Goal: Find specific page/section: Find specific page/section

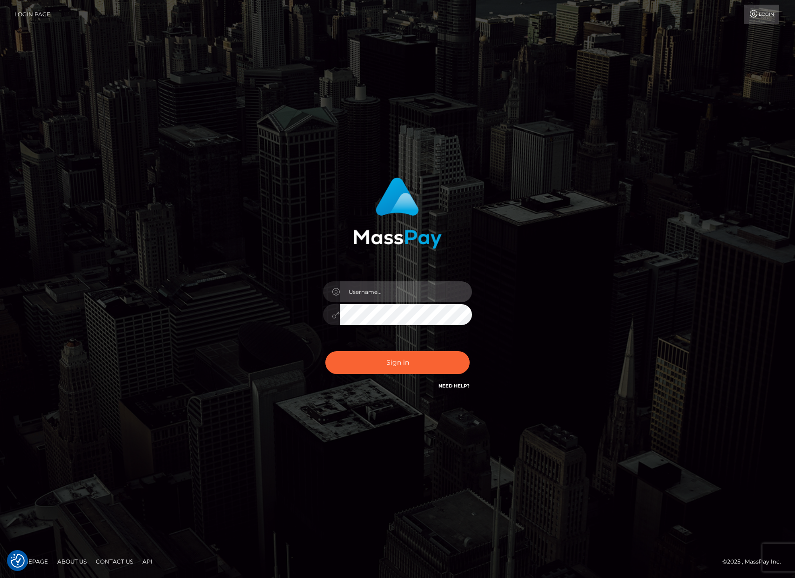
click at [421, 294] on input "text" at bounding box center [406, 291] width 132 height 21
type input "[PERSON_NAME].ievpro"
click at [325, 351] on button "Sign in" at bounding box center [397, 362] width 144 height 23
click at [395, 289] on input "text" at bounding box center [406, 291] width 132 height 21
type input "efrain.ievpro"
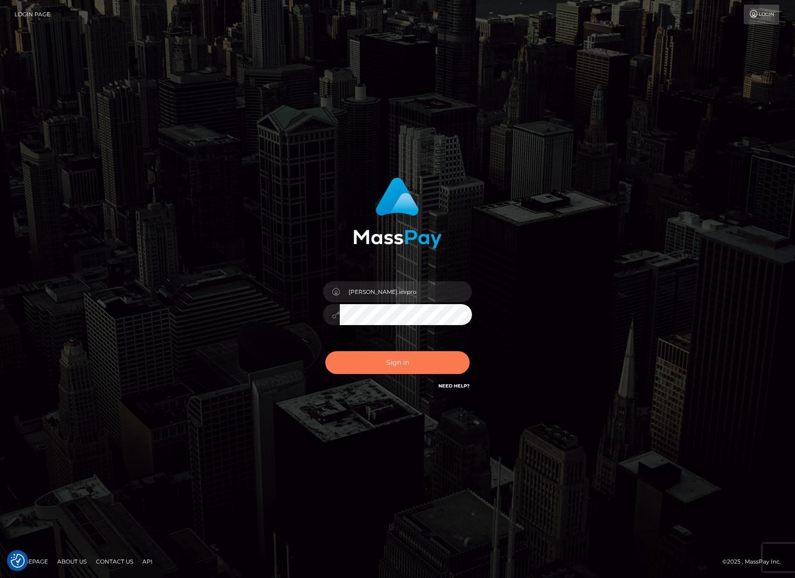
click at [404, 357] on button "Sign in" at bounding box center [397, 362] width 144 height 23
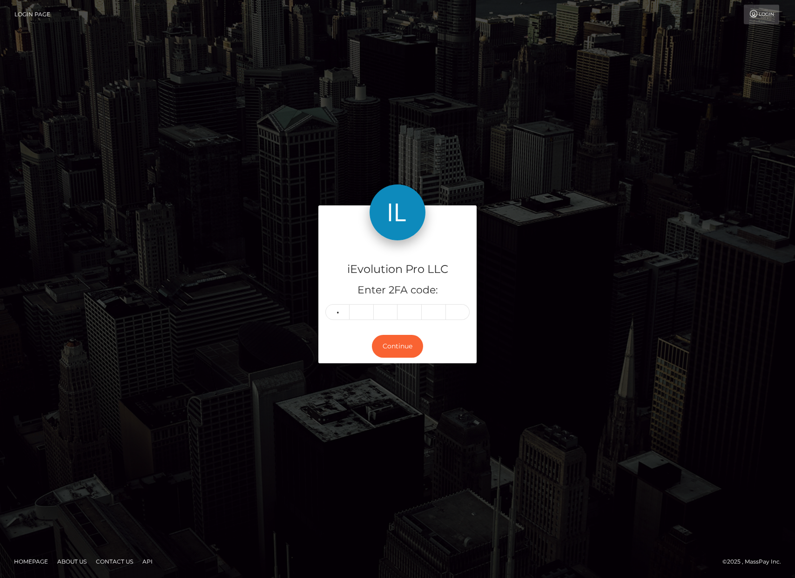
type input "1"
type input "5"
type input "4"
type input "2"
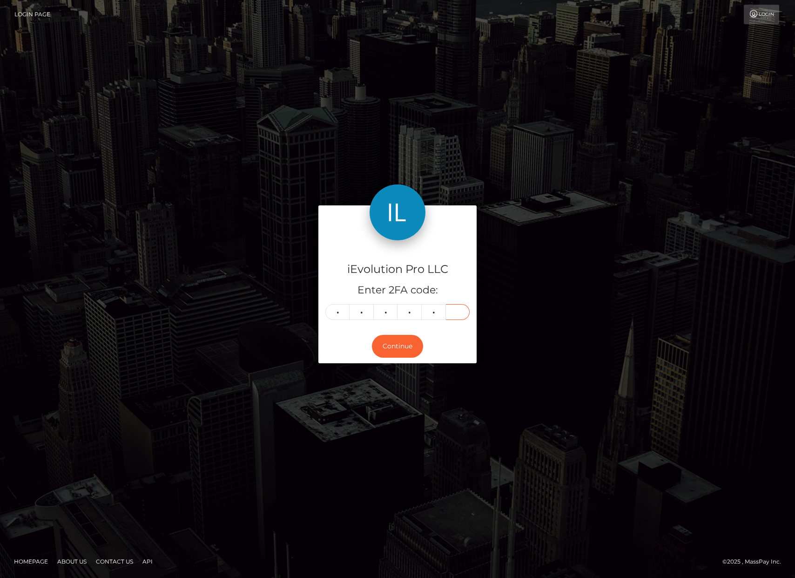
type input "2"
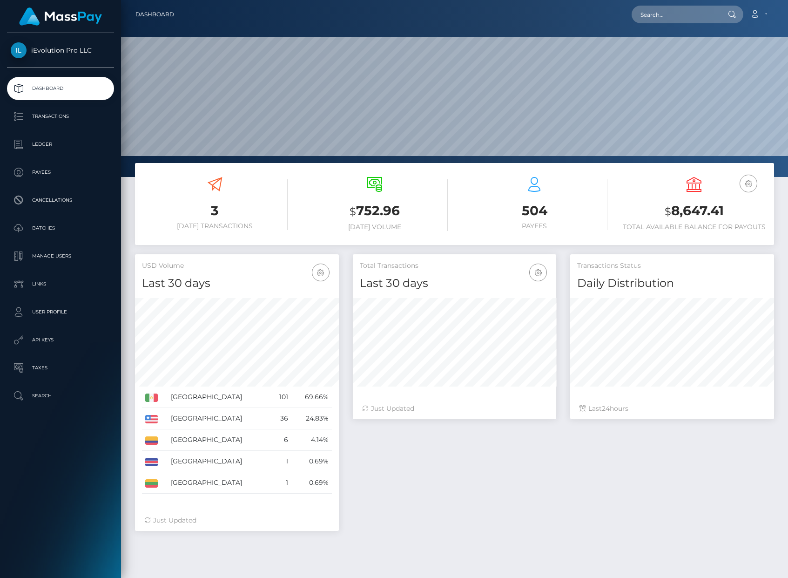
scroll to position [165, 203]
click at [60, 120] on p "Transactions" at bounding box center [61, 116] width 100 height 14
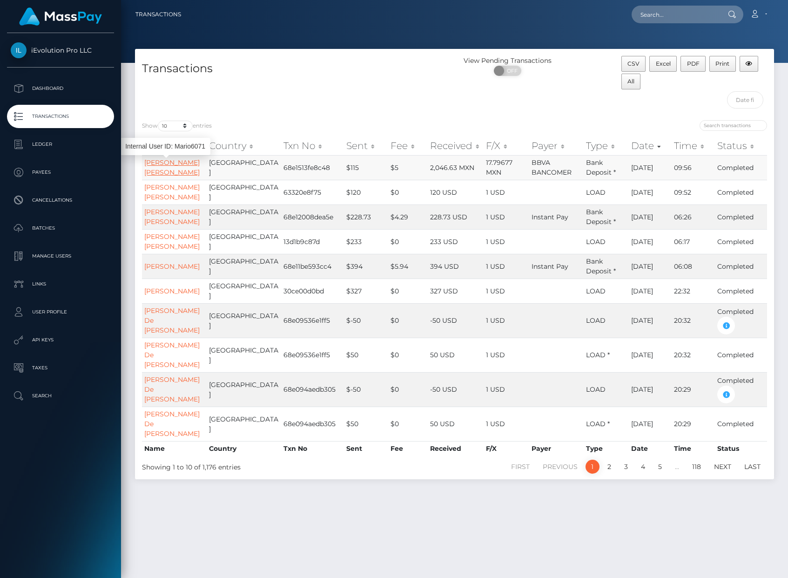
click at [152, 176] on link "[PERSON_NAME] [PERSON_NAME]" at bounding box center [171, 167] width 55 height 18
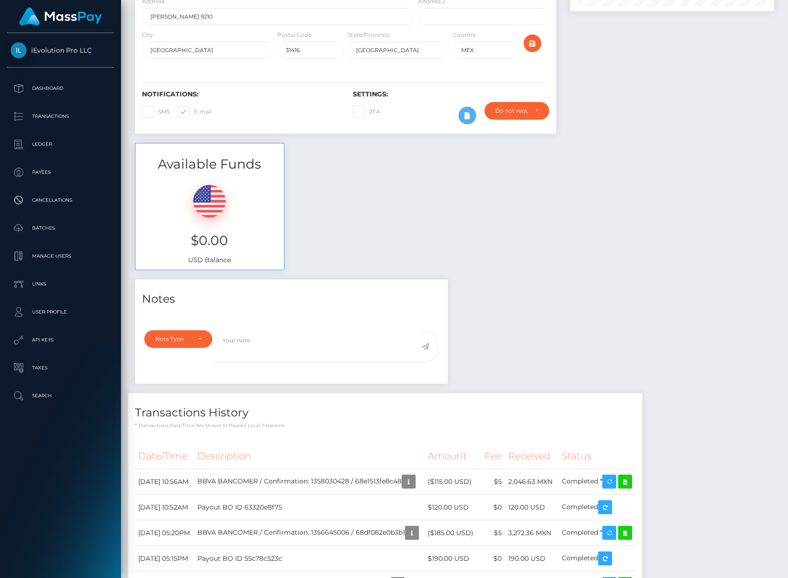
scroll to position [347, 0]
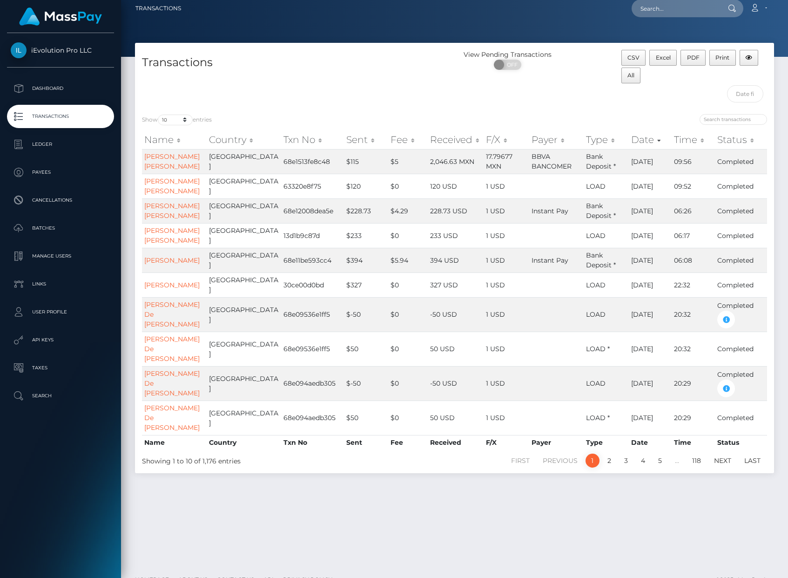
scroll to position [12, 0]
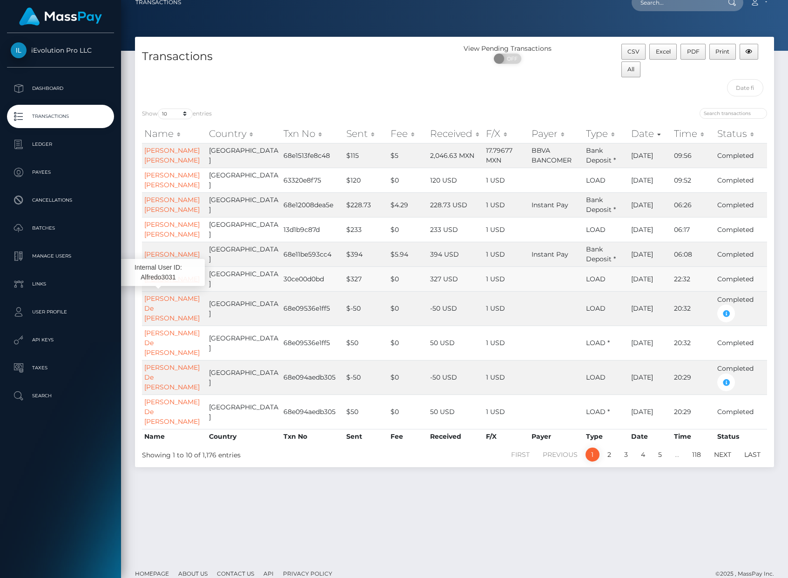
click at [146, 283] on link "Alfredo Gomez Martinez" at bounding box center [171, 279] width 55 height 8
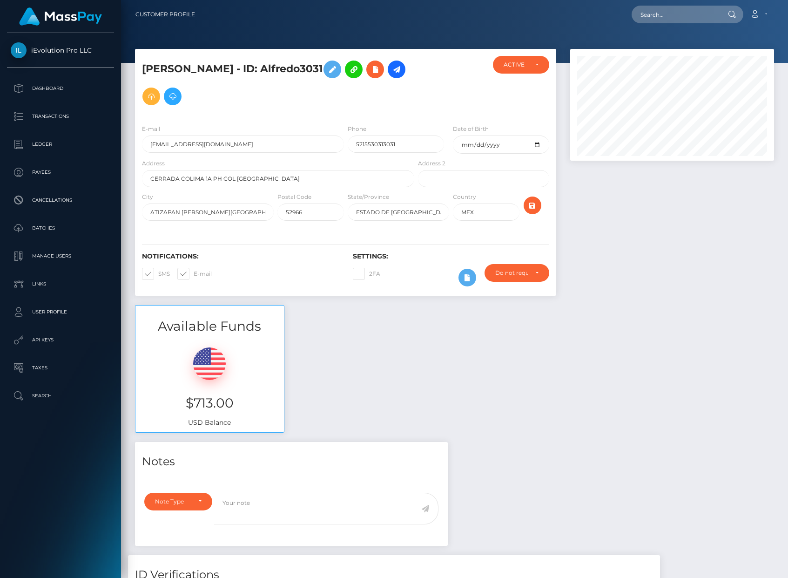
scroll to position [112, 203]
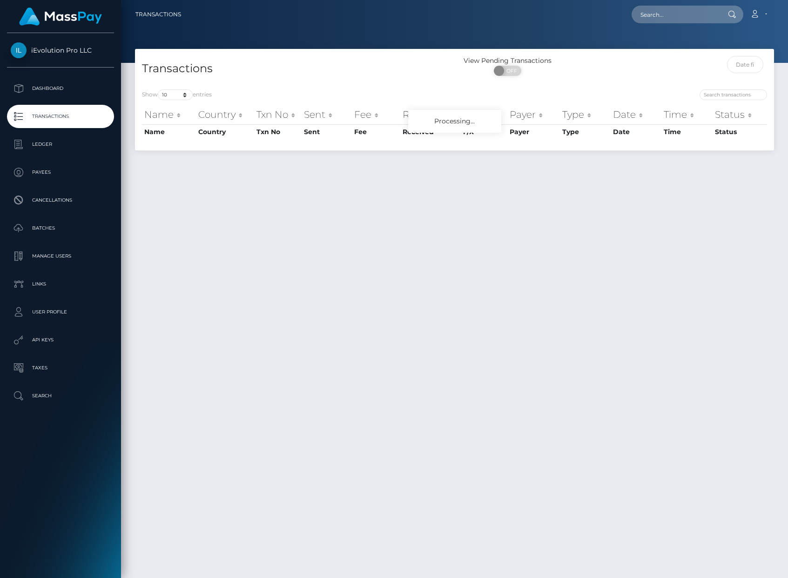
scroll to position [6, 0]
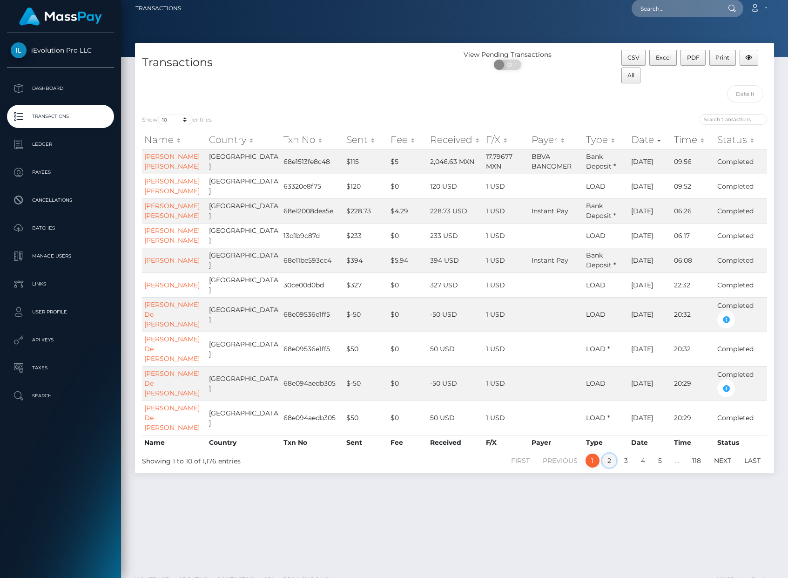
click at [611, 468] on link "2" at bounding box center [610, 461] width 14 height 14
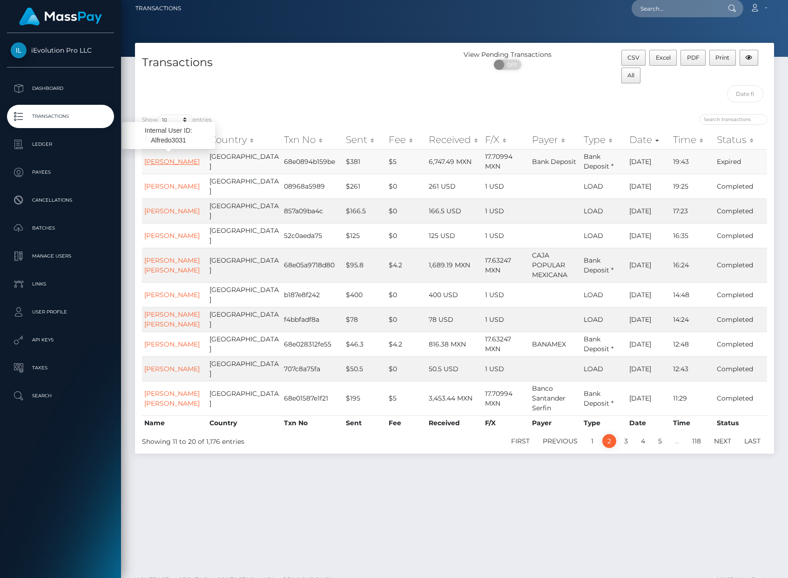
click at [168, 166] on link "[PERSON_NAME]" at bounding box center [171, 161] width 55 height 8
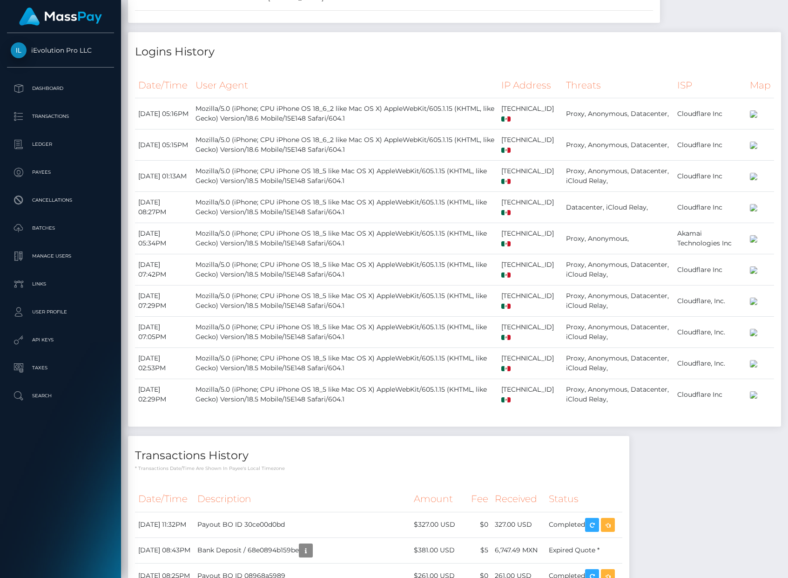
scroll to position [1216, 0]
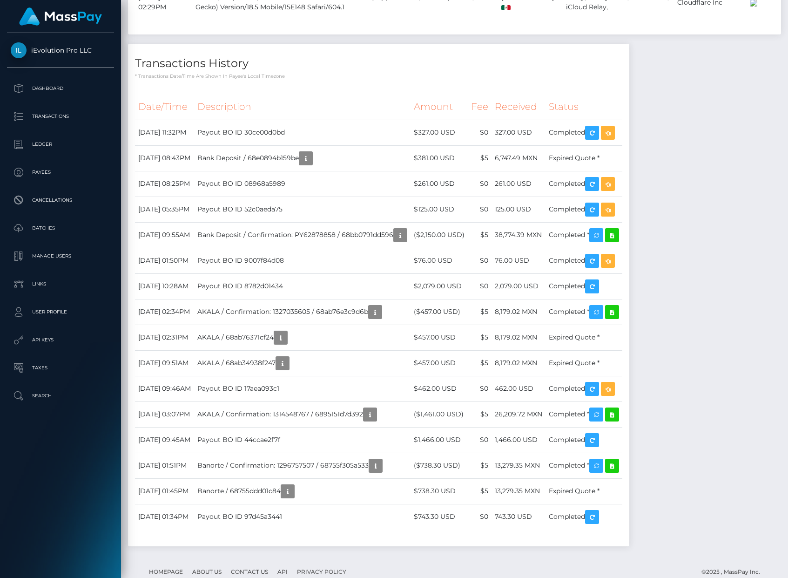
scroll to position [1671, 0]
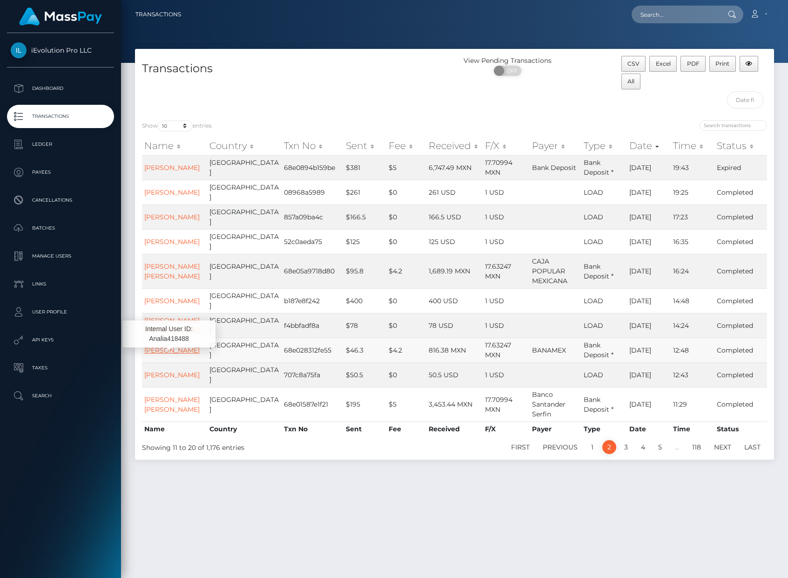
click at [153, 354] on link "[PERSON_NAME]" at bounding box center [171, 350] width 55 height 8
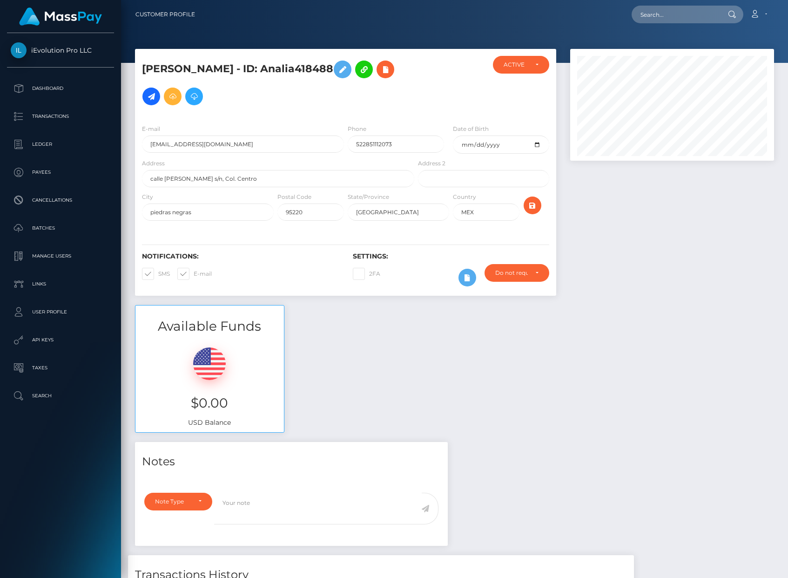
scroll to position [112, 203]
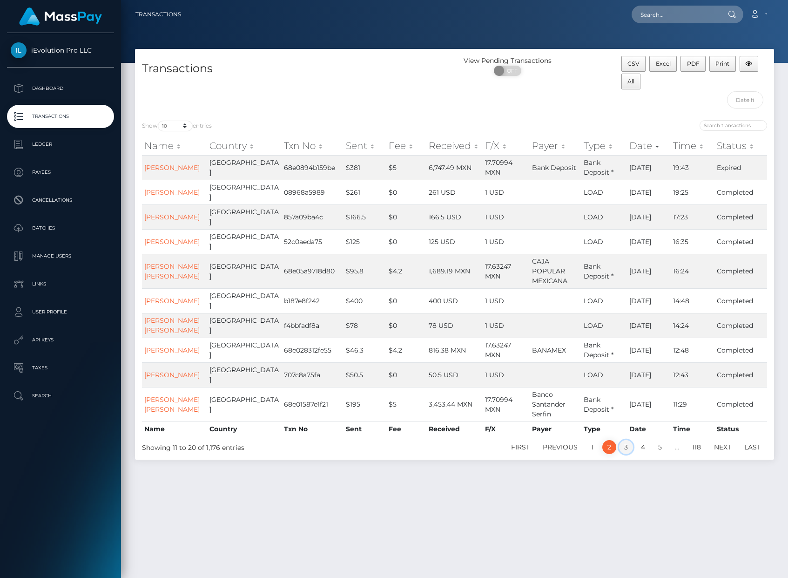
click at [628, 454] on link "3" at bounding box center [626, 447] width 14 height 14
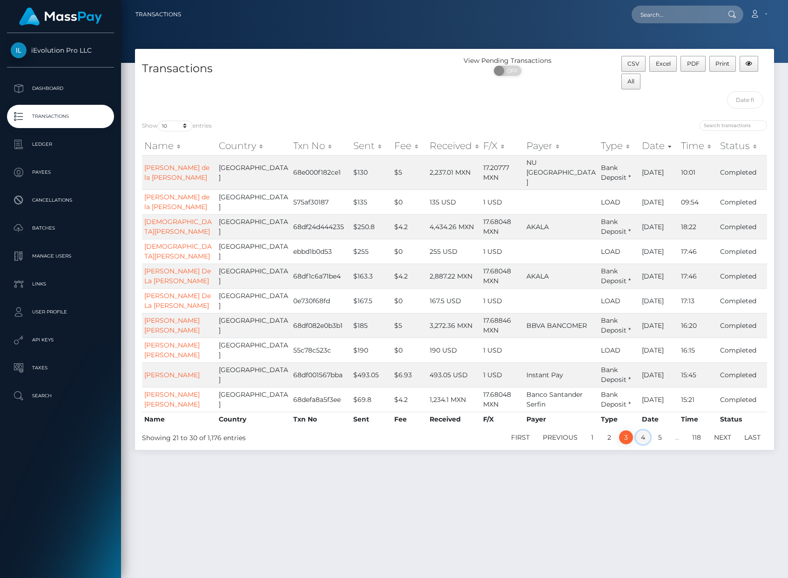
click at [640, 444] on link "4" at bounding box center [643, 437] width 14 height 14
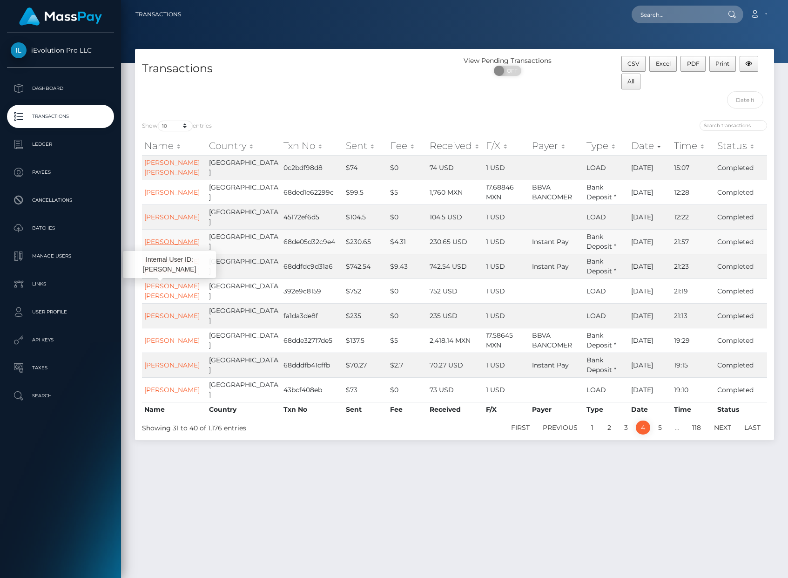
click at [151, 246] on link "Jaidy Navarrete" at bounding box center [171, 241] width 55 height 8
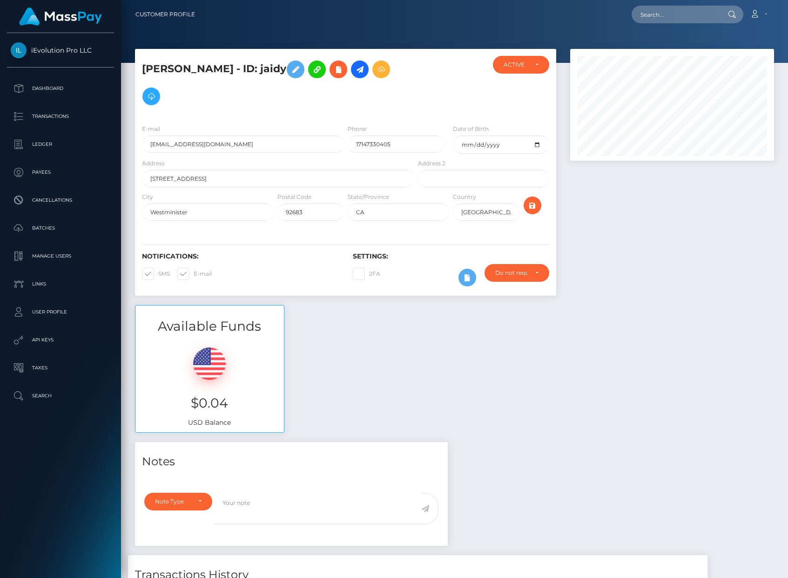
scroll to position [112, 203]
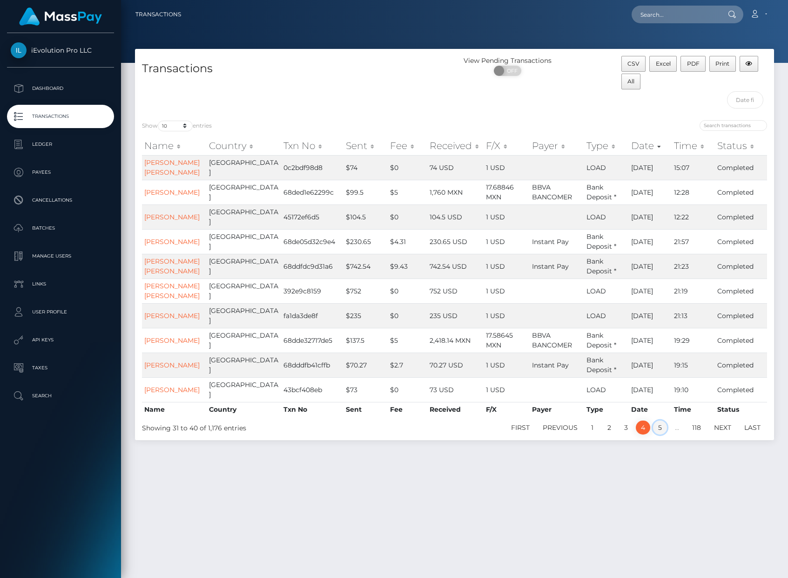
click at [659, 434] on link "5" at bounding box center [660, 427] width 14 height 14
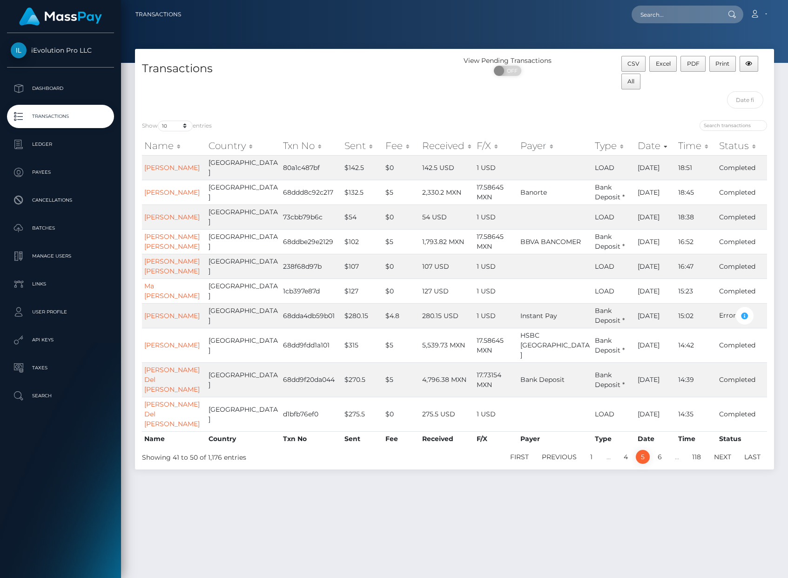
scroll to position [24, 0]
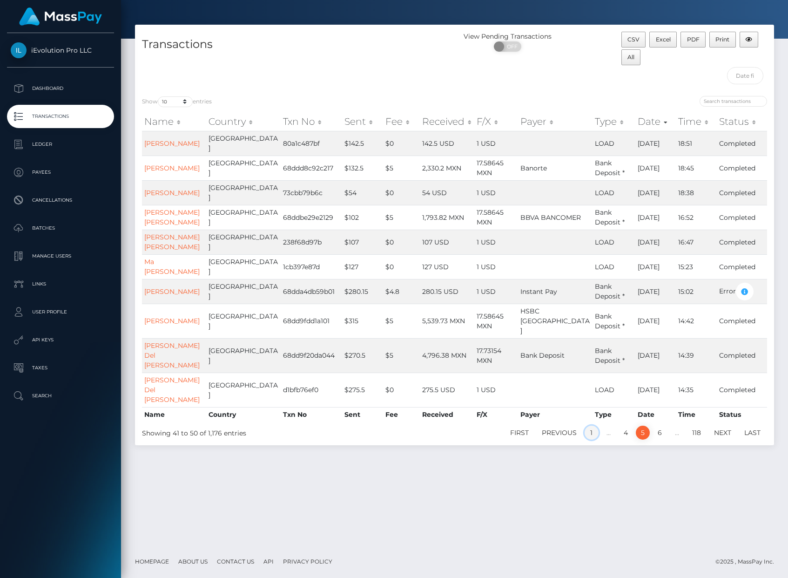
click at [591, 440] on link "1" at bounding box center [592, 433] width 14 height 14
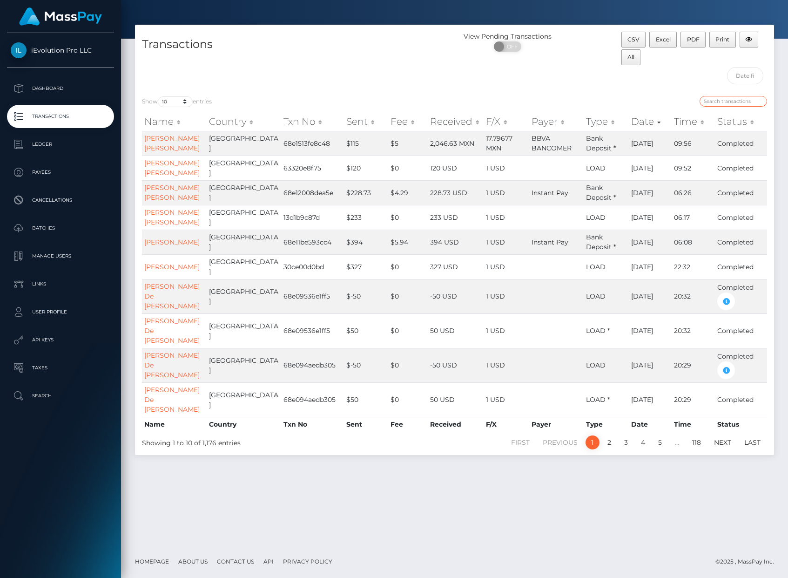
click at [746, 105] on input "search" at bounding box center [734, 101] width 68 height 11
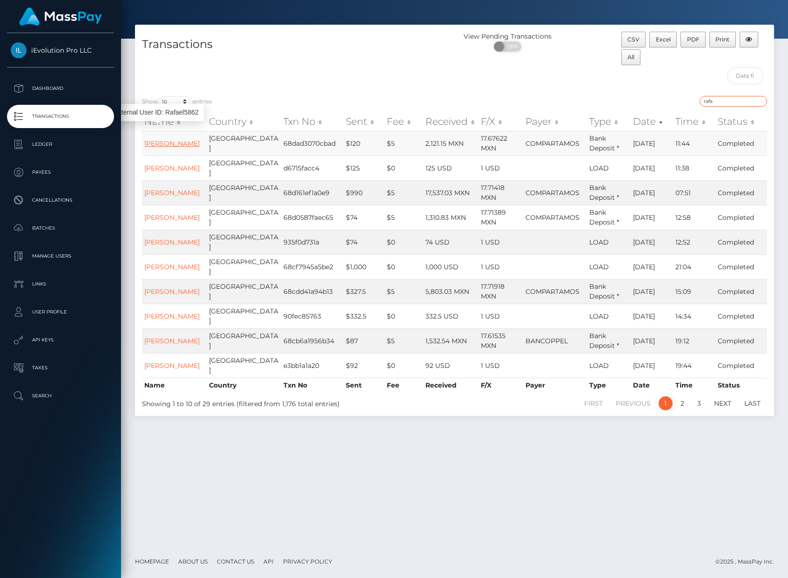
type input "rafa"
click at [156, 148] on link "[PERSON_NAME]" at bounding box center [171, 143] width 55 height 8
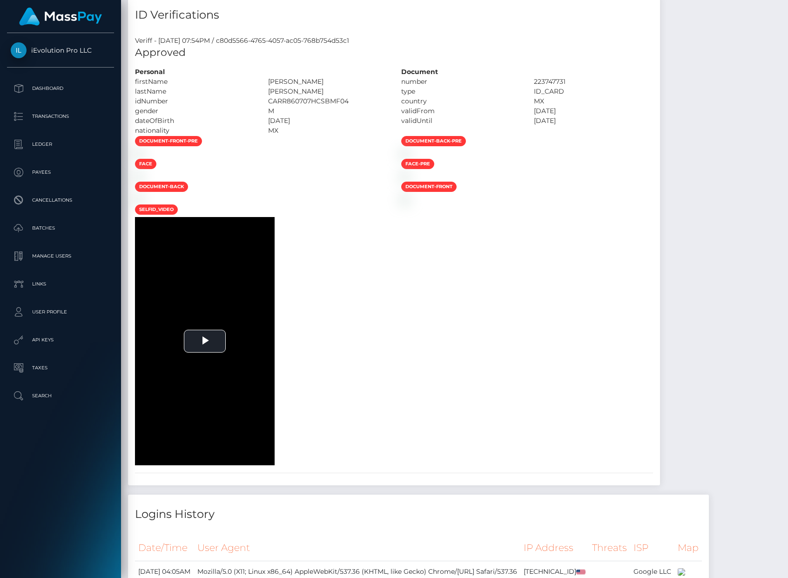
scroll to position [674, 0]
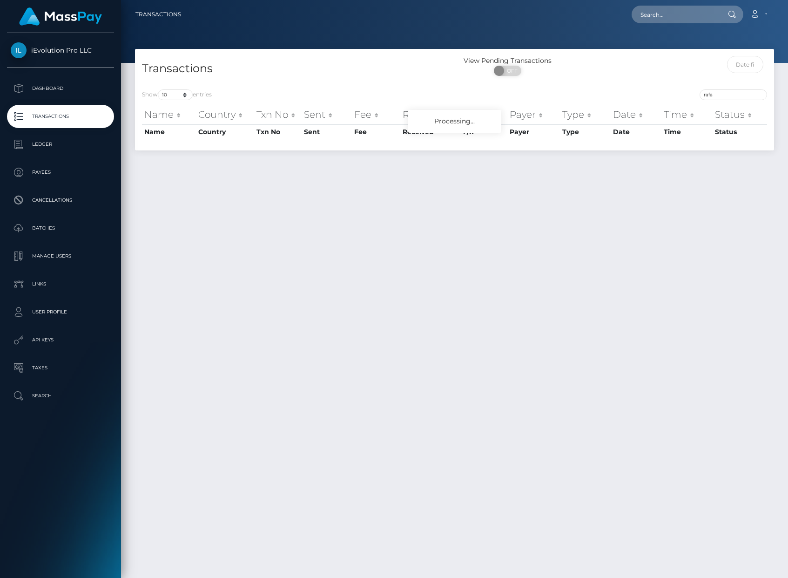
scroll to position [19, 0]
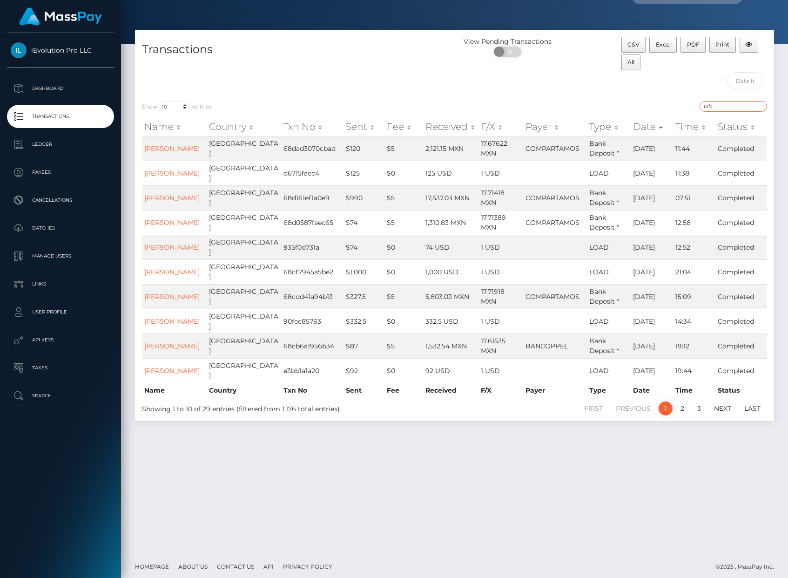
click at [736, 101] on input "rafa" at bounding box center [734, 106] width 68 height 11
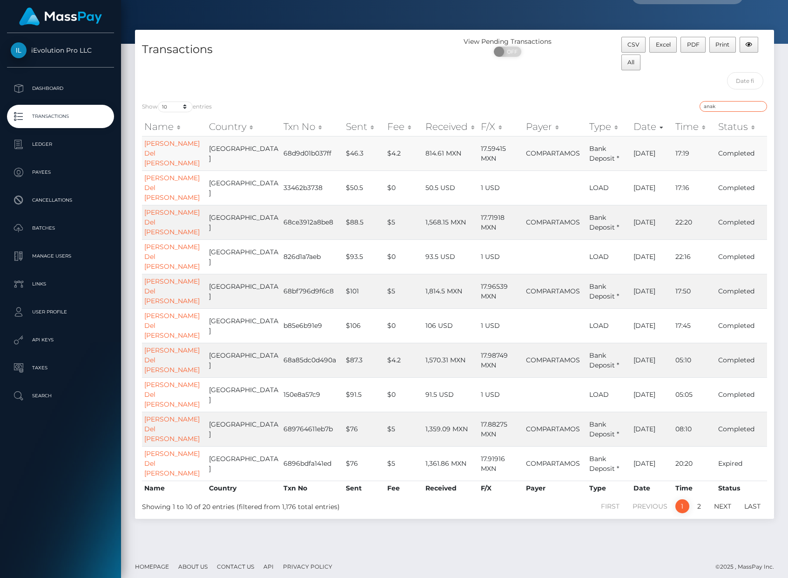
type input "anak"
click at [163, 148] on td "Ana Karem Del Razo Vichi" at bounding box center [174, 153] width 65 height 34
click at [156, 156] on link "[PERSON_NAME] Del [PERSON_NAME]" at bounding box center [171, 153] width 55 height 28
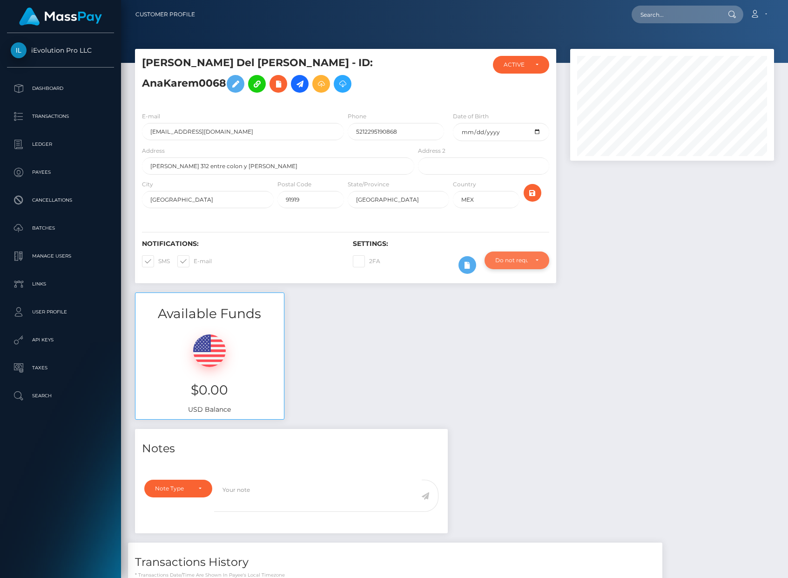
click at [515, 257] on div "Do not require" at bounding box center [511, 260] width 33 height 7
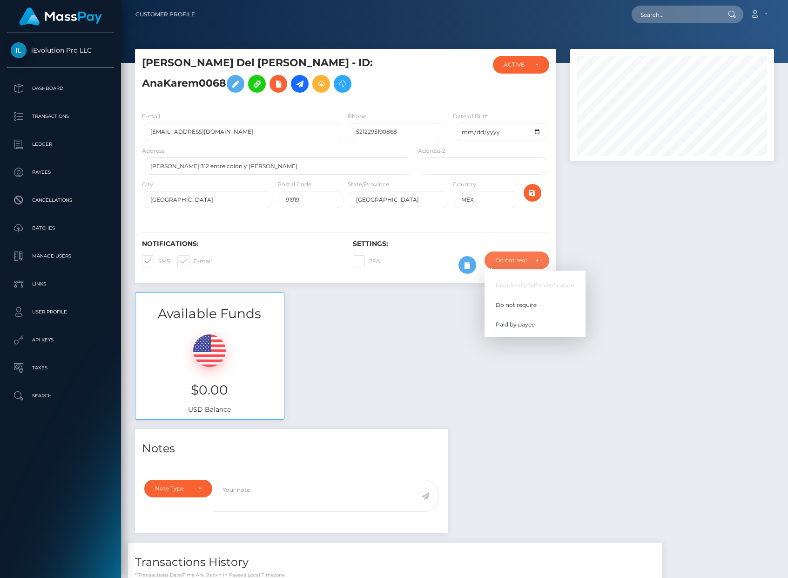
click at [514, 286] on li "Require ID/Selfie Verification" at bounding box center [535, 285] width 101 height 17
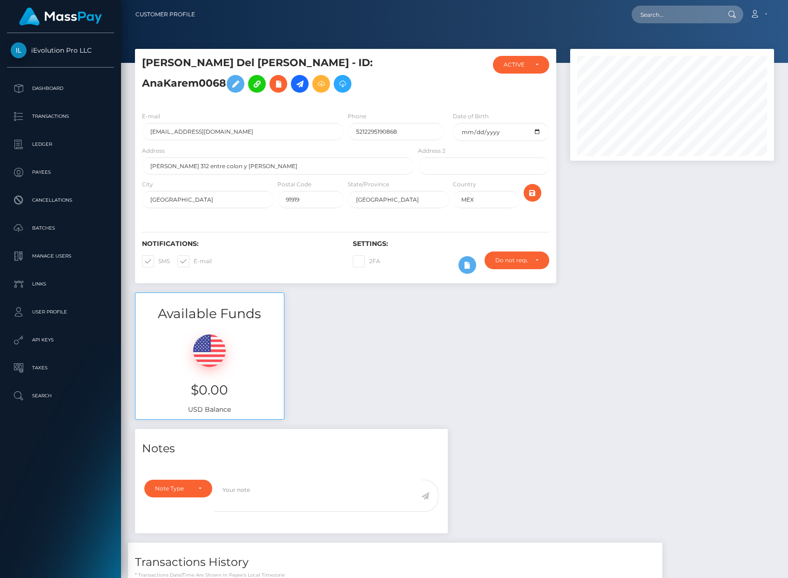
click at [438, 317] on div "Available Funds $0.00 USD Balance" at bounding box center [454, 360] width 653 height 137
click at [47, 80] on link "Dashboard" at bounding box center [60, 88] width 107 height 23
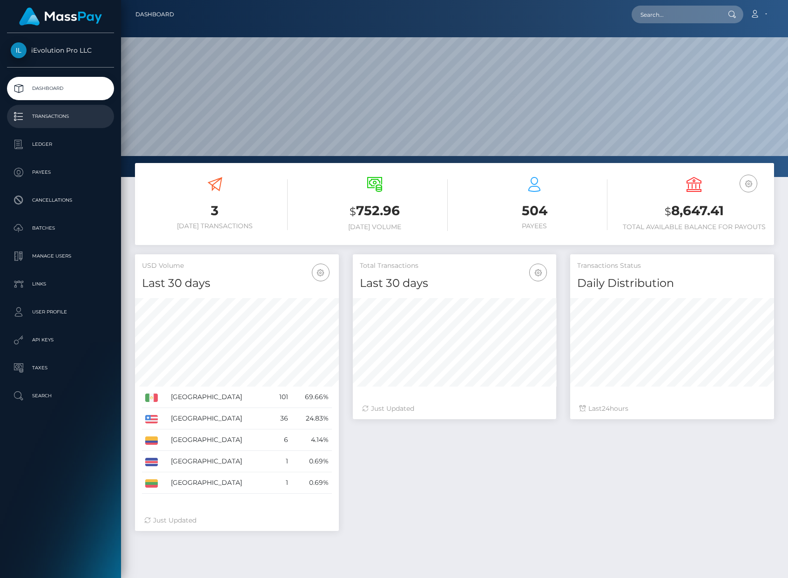
scroll to position [165, 203]
click at [46, 127] on link "Transactions" at bounding box center [60, 116] width 107 height 23
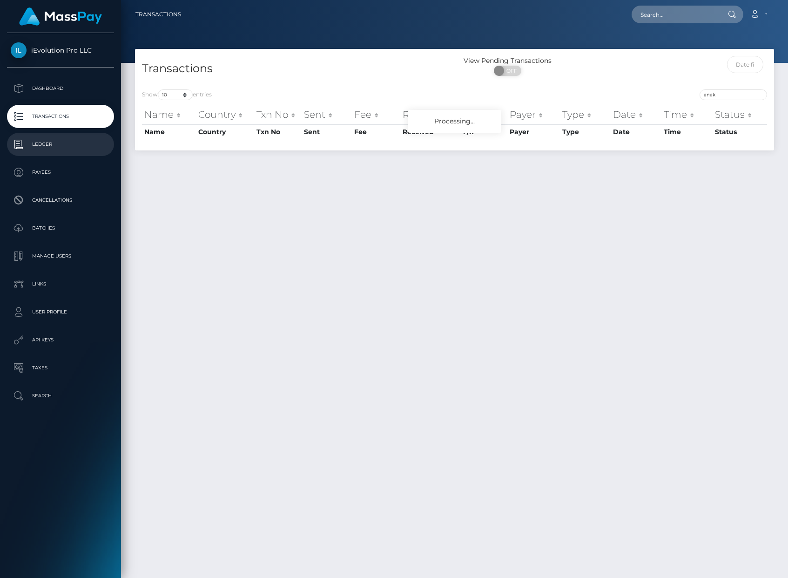
click at [43, 136] on link "Ledger" at bounding box center [60, 144] width 107 height 23
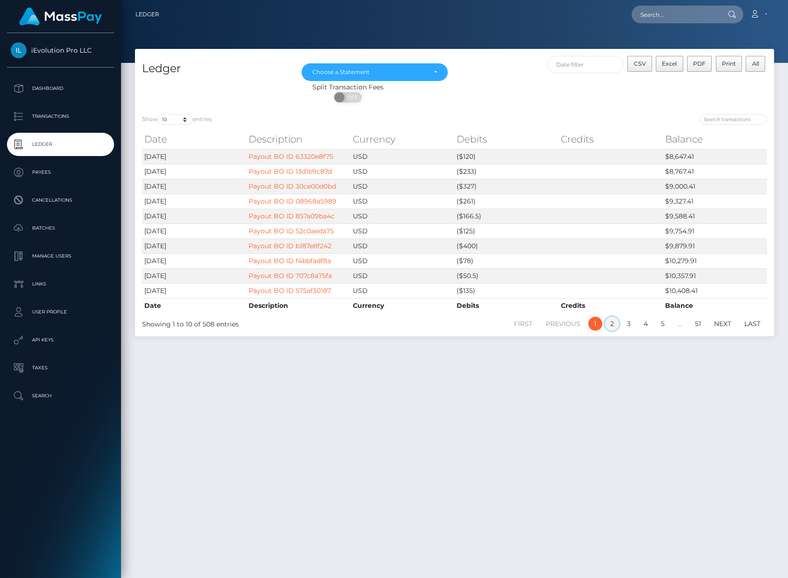
click at [613, 323] on link "2" at bounding box center [612, 324] width 14 height 14
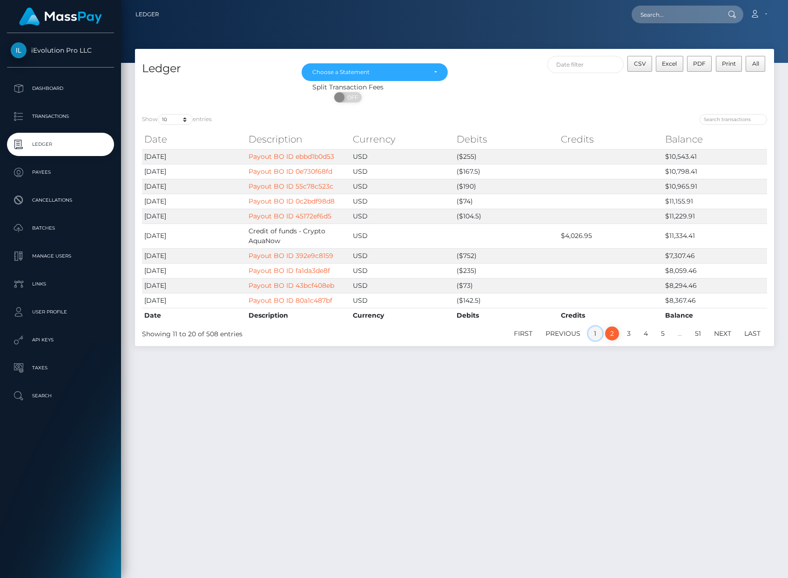
click at [594, 332] on link "1" at bounding box center [596, 333] width 14 height 14
